Goal: Book appointment/travel/reservation

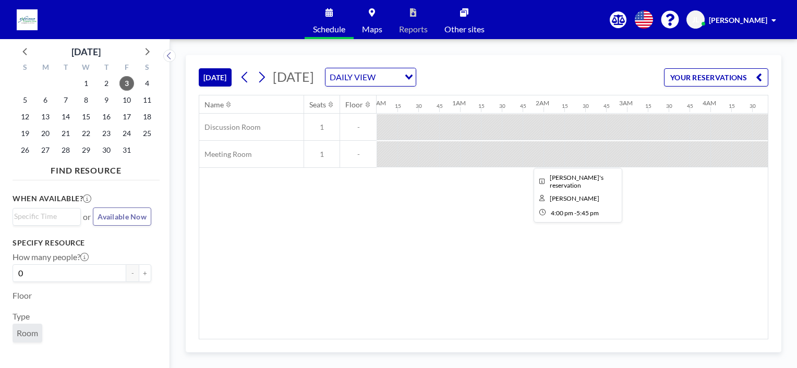
scroll to position [0, 1210]
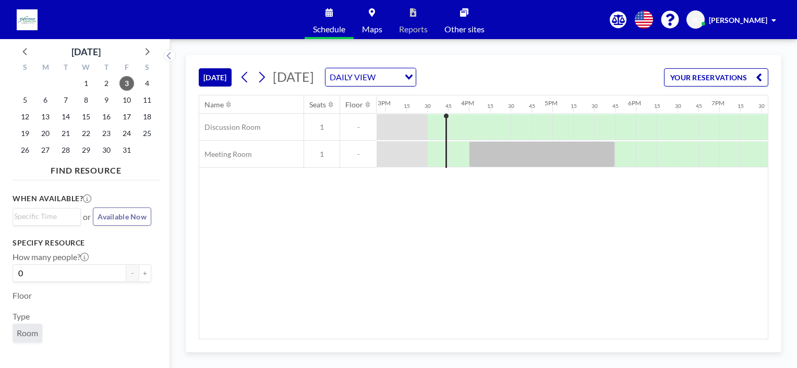
scroll to position [0, 1272]
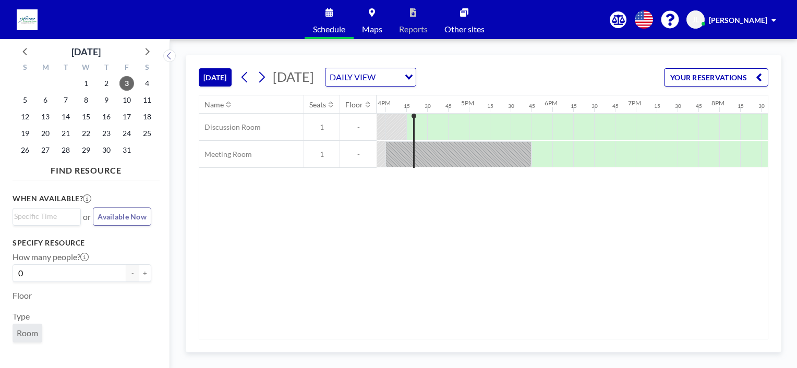
scroll to position [0, 1335]
click at [42, 100] on span "6" at bounding box center [45, 100] width 15 height 15
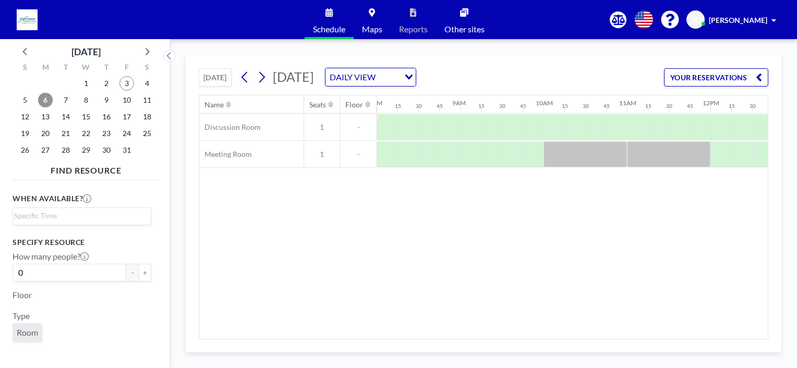
scroll to position [0, 686]
click at [67, 100] on span "7" at bounding box center [65, 100] width 15 height 15
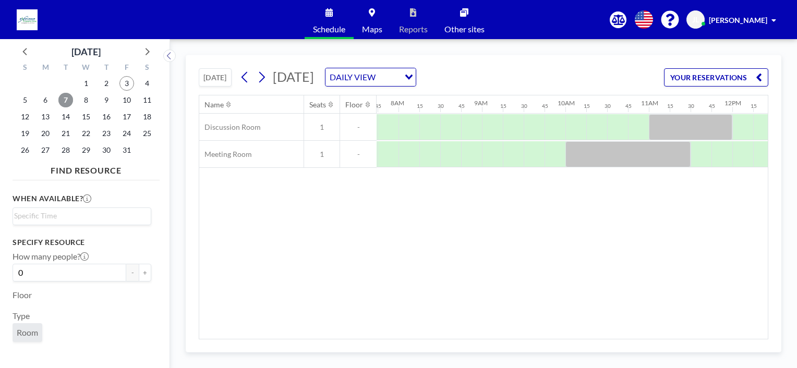
scroll to position [0, 647]
drag, startPoint x: 501, startPoint y: 333, endPoint x: 554, endPoint y: 333, distance: 53.7
click at [554, 333] on div "Name Seats Floor 12AM 15 30 45 1AM 15 30 45 2AM 15 30 45 3AM 15 30 45 4AM 15 30…" at bounding box center [483, 217] width 568 height 244
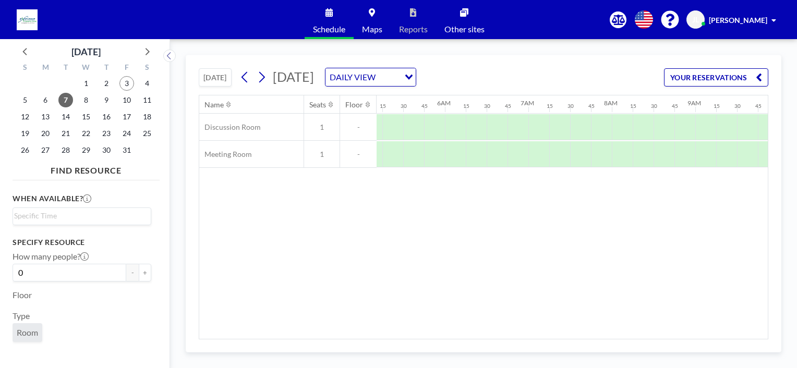
scroll to position [0, 419]
click at [83, 103] on span "8" at bounding box center [86, 100] width 15 height 15
click at [107, 103] on span "9" at bounding box center [106, 100] width 15 height 15
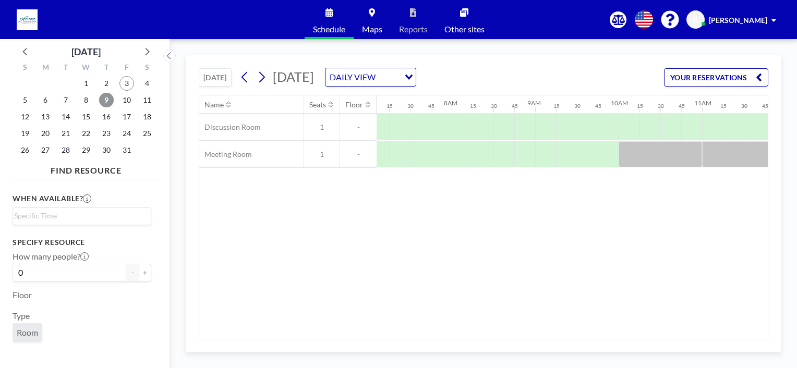
scroll to position [0, 504]
click at [126, 102] on span "10" at bounding box center [126, 100] width 15 height 15
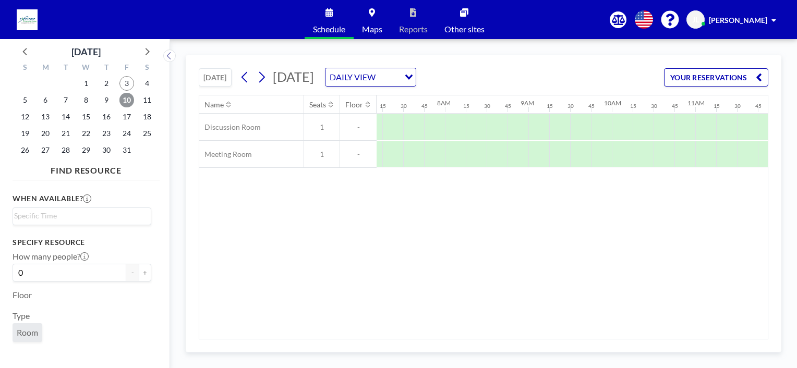
scroll to position [0, 672]
click at [48, 117] on span "13" at bounding box center [45, 117] width 15 height 15
click at [63, 113] on span "14" at bounding box center [65, 117] width 15 height 15
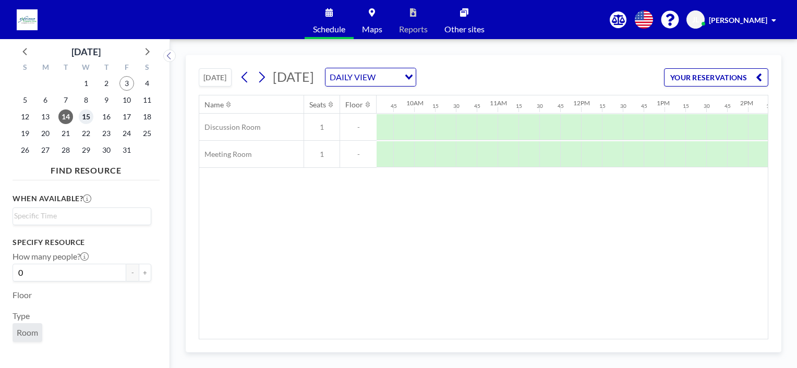
click at [88, 118] on span "15" at bounding box center [86, 117] width 15 height 15
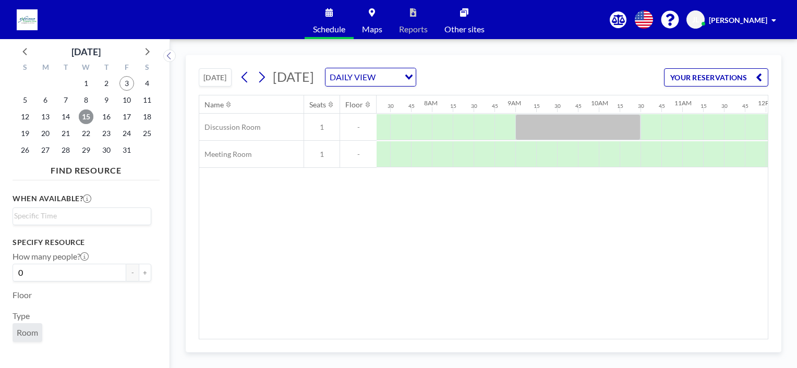
scroll to position [0, 582]
click at [104, 118] on span "16" at bounding box center [106, 117] width 15 height 15
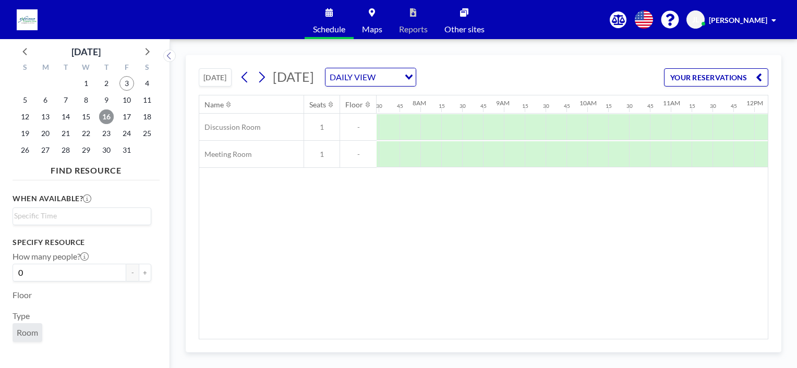
scroll to position [0, 647]
click at [126, 116] on span "17" at bounding box center [126, 117] width 15 height 15
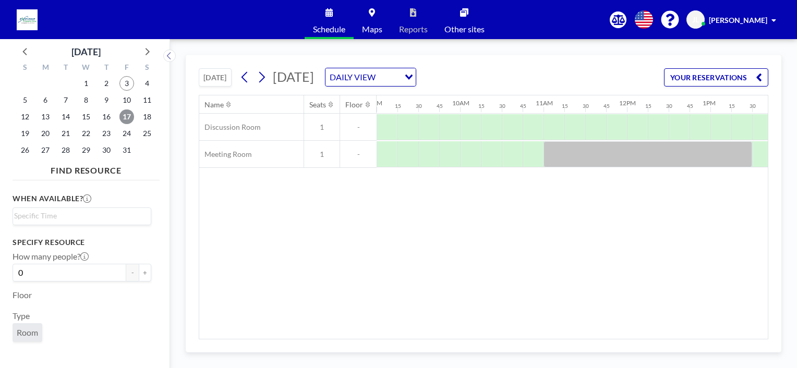
scroll to position [0, 745]
click at [46, 137] on span "20" at bounding box center [45, 133] width 15 height 15
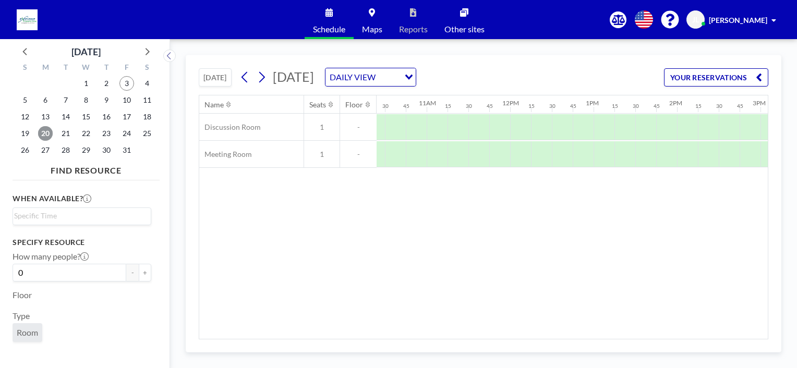
scroll to position [0, 802]
click at [71, 135] on span "21" at bounding box center [65, 133] width 15 height 15
click at [91, 135] on span "22" at bounding box center [86, 133] width 15 height 15
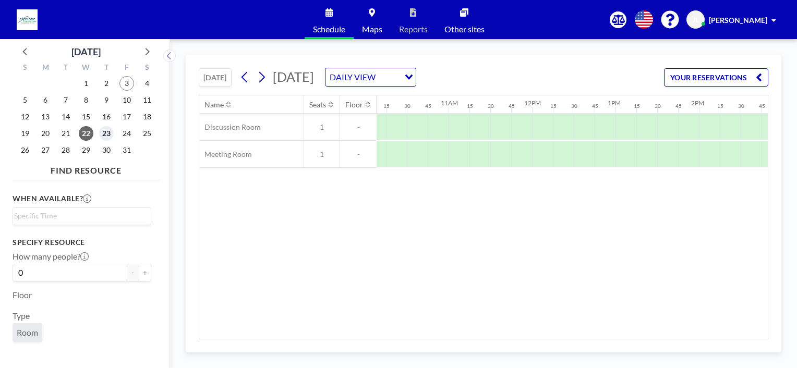
click at [106, 136] on span "23" at bounding box center [106, 133] width 15 height 15
click at [128, 135] on span "24" at bounding box center [126, 133] width 15 height 15
click at [45, 155] on span "27" at bounding box center [45, 150] width 15 height 15
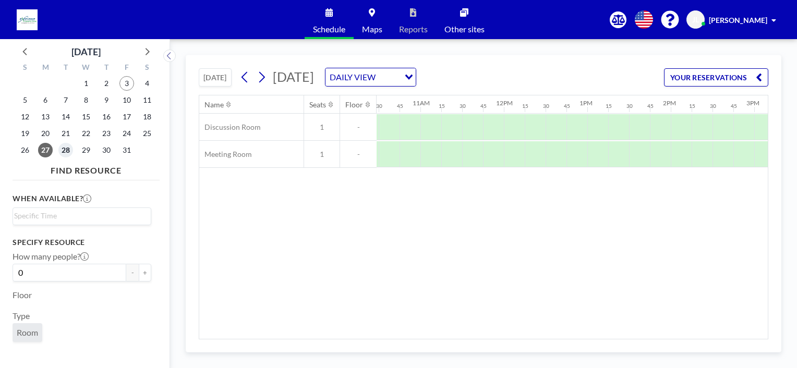
click at [65, 150] on span "28" at bounding box center [65, 150] width 15 height 15
click at [86, 146] on span "29" at bounding box center [86, 150] width 15 height 15
click at [106, 146] on span "30" at bounding box center [106, 150] width 15 height 15
click at [129, 152] on span "31" at bounding box center [126, 150] width 15 height 15
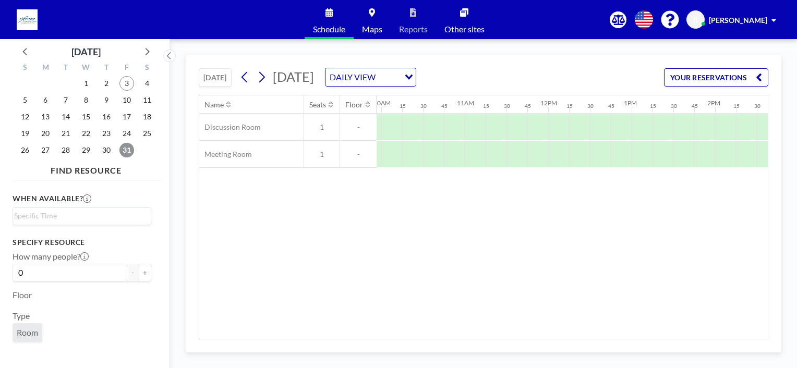
scroll to position [0, 816]
click at [125, 86] on span "3" at bounding box center [126, 83] width 15 height 15
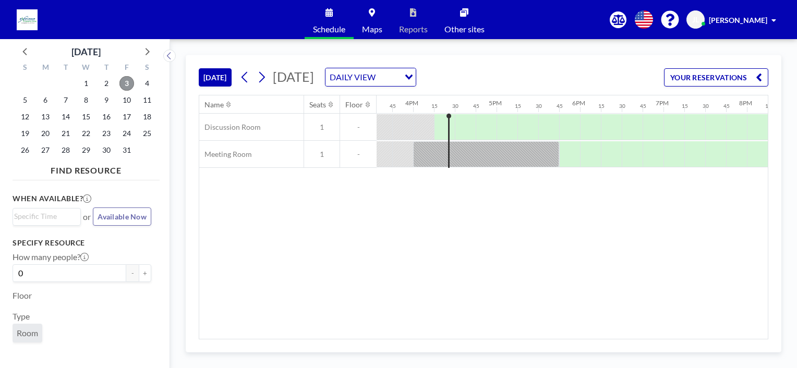
scroll to position [0, 1335]
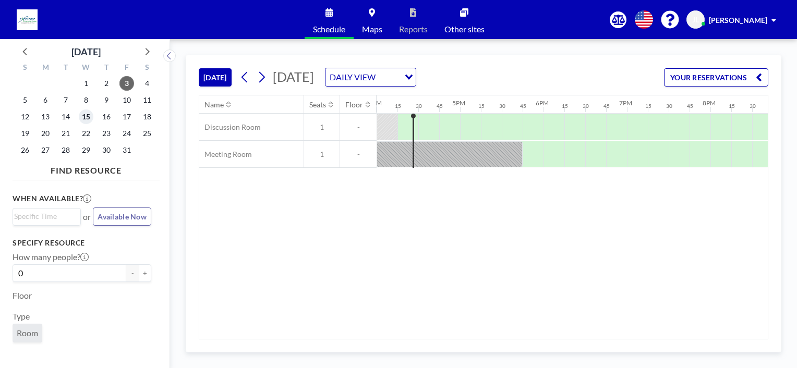
click at [83, 117] on span "15" at bounding box center [86, 117] width 15 height 15
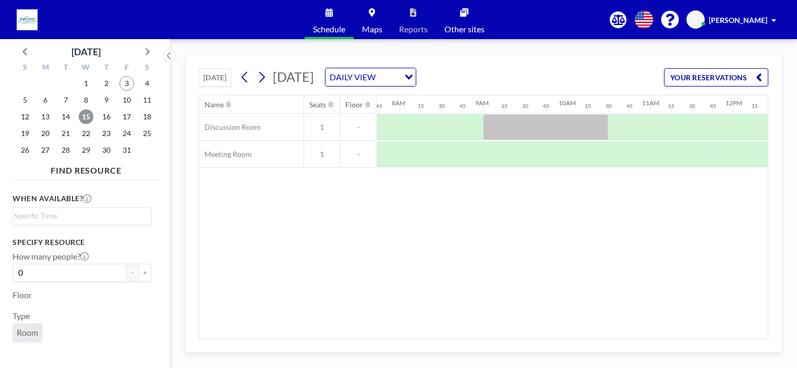
scroll to position [0, 647]
click at [125, 82] on span "3" at bounding box center [126, 83] width 15 height 15
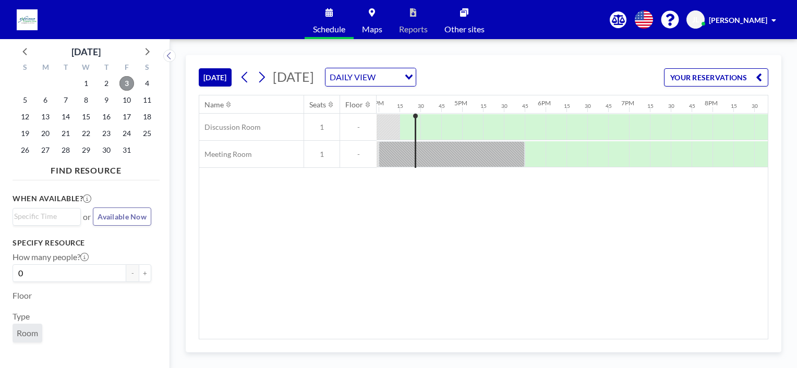
scroll to position [0, 1335]
click at [86, 118] on span "15" at bounding box center [86, 117] width 15 height 15
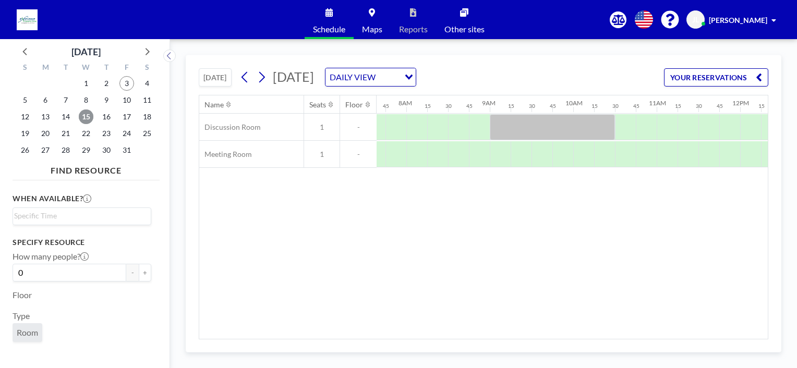
scroll to position [0, 647]
click at [128, 87] on span "3" at bounding box center [126, 83] width 15 height 15
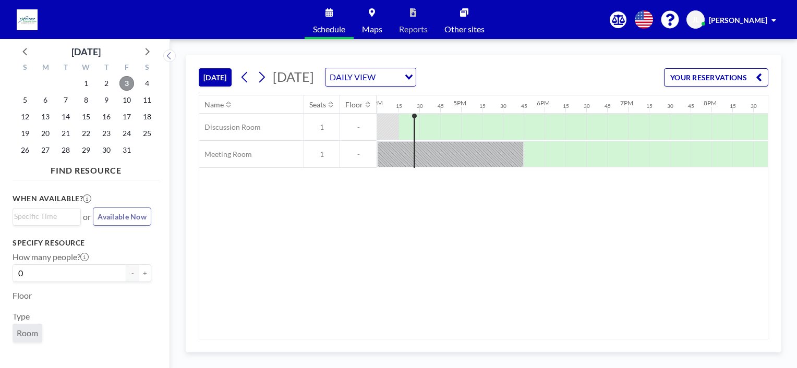
scroll to position [0, 1335]
